Goal: Task Accomplishment & Management: Use online tool/utility

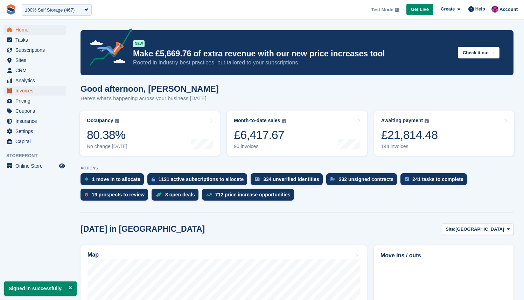
click at [29, 88] on span "Invoices" at bounding box center [36, 91] width 42 height 10
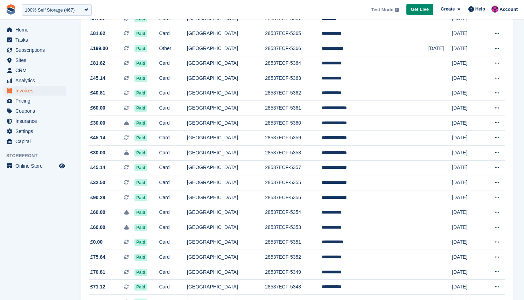
scroll to position [598, 0]
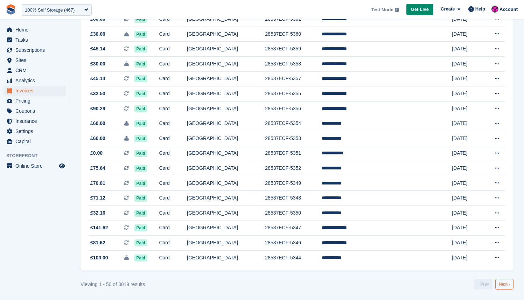
click at [508, 286] on link "Next ›" at bounding box center [504, 284] width 18 height 11
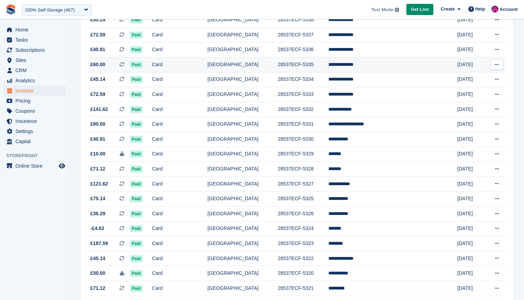
scroll to position [263, 0]
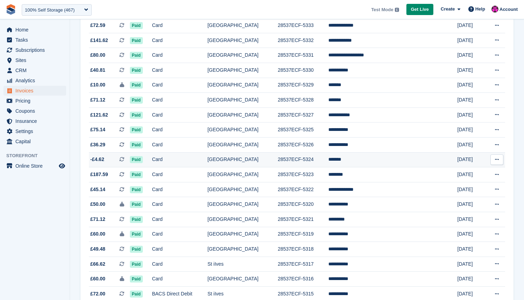
click at [328, 160] on td "28537ECF-5324" at bounding box center [303, 159] width 51 height 15
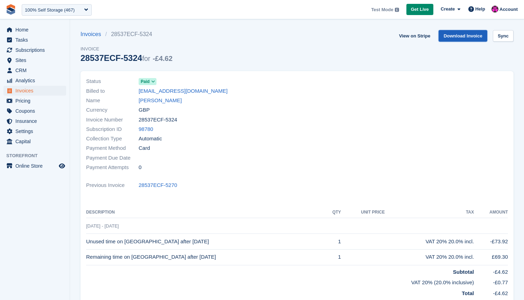
click at [457, 37] on link "Download Invoice" at bounding box center [463, 36] width 49 height 12
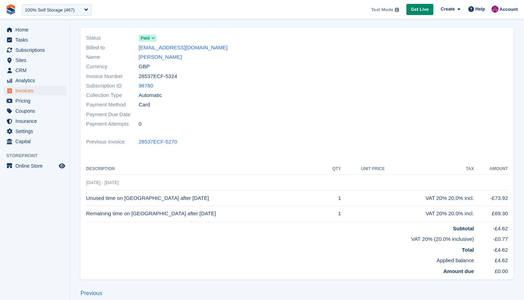
scroll to position [3, 0]
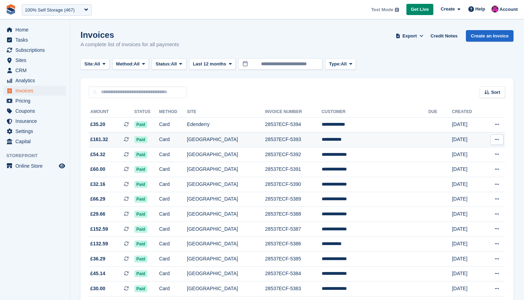
click at [187, 141] on td "Card" at bounding box center [173, 139] width 28 height 15
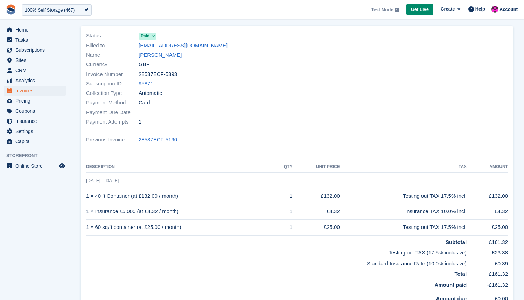
scroll to position [46, 0]
click at [119, 181] on span "[DATE] - [DATE]" at bounding box center [102, 179] width 33 height 5
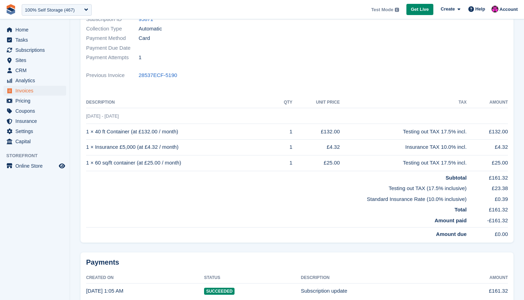
scroll to position [108, 0]
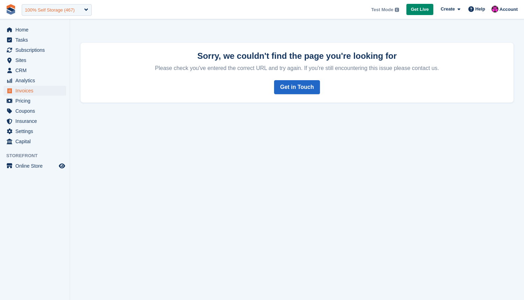
click at [65, 12] on div "100% Self Storage (467)" at bounding box center [50, 10] width 50 height 7
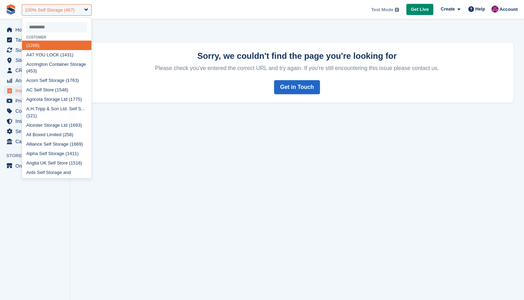
click at [65, 12] on div "100% Self Storage (467)" at bounding box center [50, 10] width 50 height 7
click at [76, 14] on div "100% Self Storage (467)" at bounding box center [57, 10] width 70 height 12
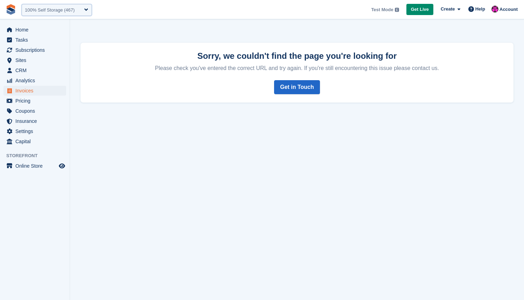
click at [76, 14] on div "100% Self Storage (467)" at bounding box center [57, 10] width 70 height 12
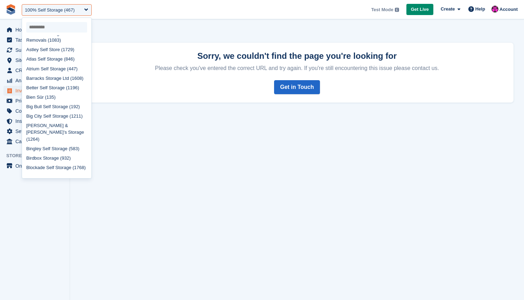
scroll to position [179, 0]
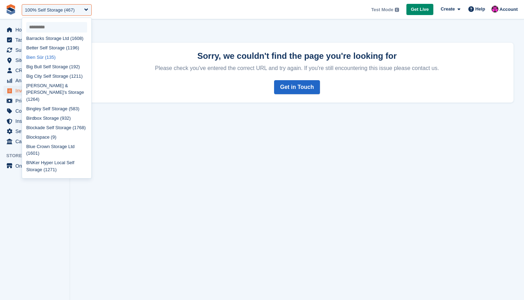
click at [53, 62] on div "Bien Sûr (135)" at bounding box center [56, 57] width 69 height 9
select select "***"
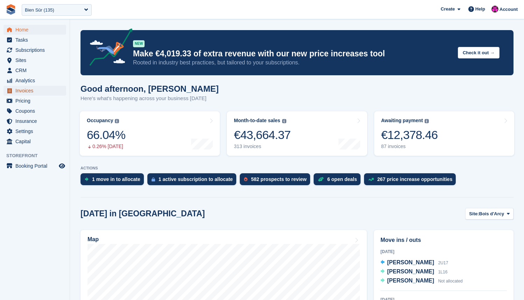
click at [35, 89] on span "Invoices" at bounding box center [36, 91] width 42 height 10
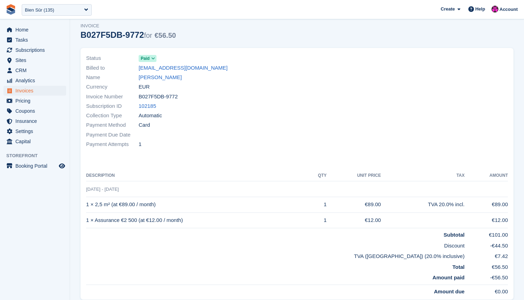
scroll to position [21, 0]
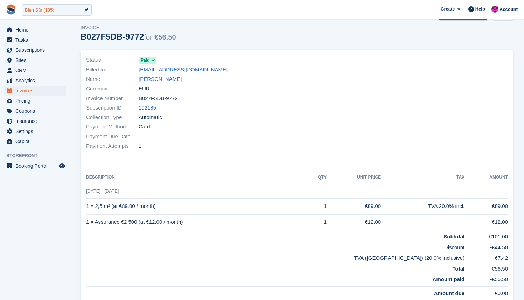
click at [43, 13] on div "Bien Sûr (135)" at bounding box center [57, 10] width 70 height 12
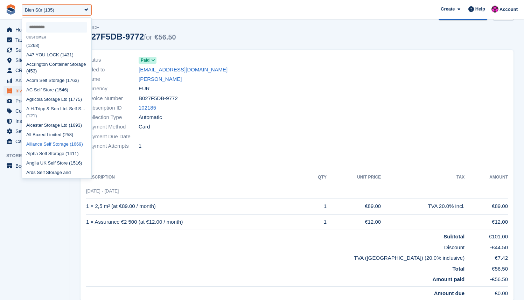
scroll to position [0, 0]
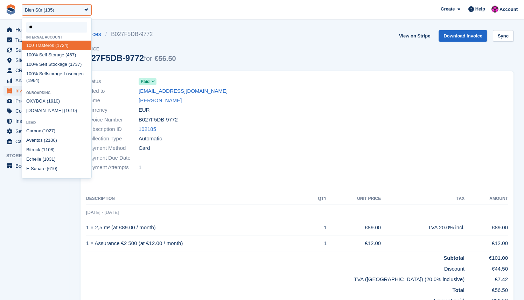
type input "***"
click at [62, 56] on div "100 % Self Storage (467)" at bounding box center [56, 54] width 69 height 9
select select "***"
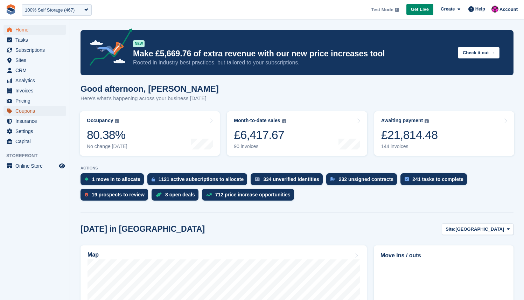
click at [29, 111] on span "Coupons" at bounding box center [36, 111] width 42 height 10
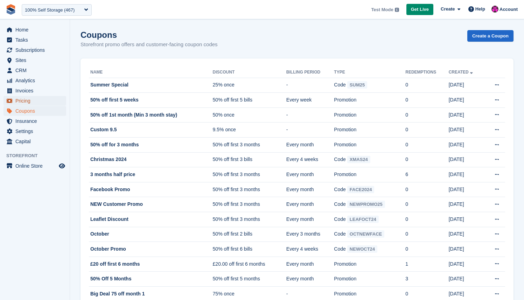
click at [26, 100] on span "Pricing" at bounding box center [36, 101] width 42 height 10
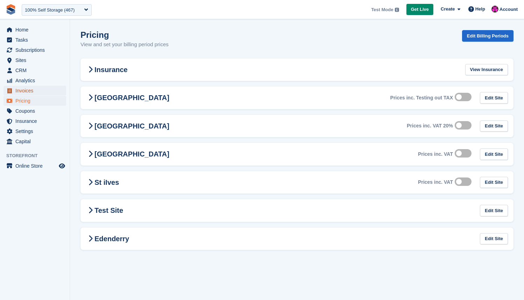
click at [27, 92] on span "Invoices" at bounding box center [36, 91] width 42 height 10
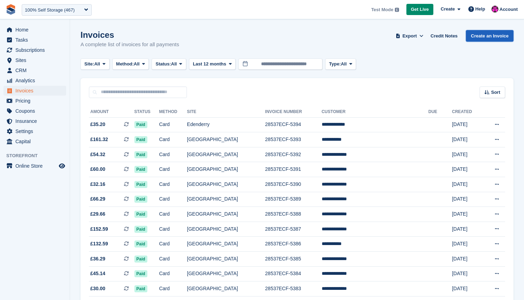
click at [490, 36] on link "Create an Invoice" at bounding box center [490, 36] width 48 height 12
